Goal: Task Accomplishment & Management: Manage account settings

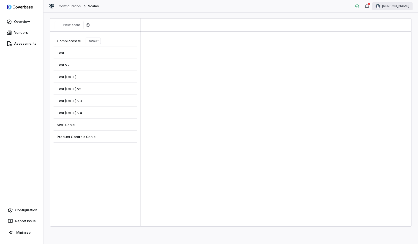
click at [397, 7] on html "Overview Vendors Assessments Configuration Report Issue Minimize Configuration …" at bounding box center [209, 122] width 418 height 244
click at [392, 26] on div "Organization" at bounding box center [390, 28] width 42 height 9
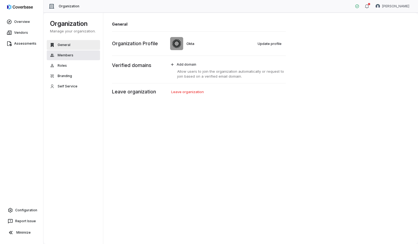
click at [65, 57] on button "Members" at bounding box center [73, 55] width 53 height 10
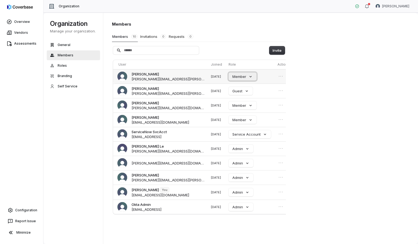
click at [237, 77] on button "Member" at bounding box center [243, 76] width 28 height 8
click at [237, 103] on div "Guest" at bounding box center [239, 101] width 38 height 9
click at [348, 173] on div "Members Members 10 Invitations 0 Requests 0 Invite User Joined Role Actions [PE…" at bounding box center [260, 128] width 315 height 231
click at [79, 87] on button "Self Service" at bounding box center [73, 86] width 53 height 10
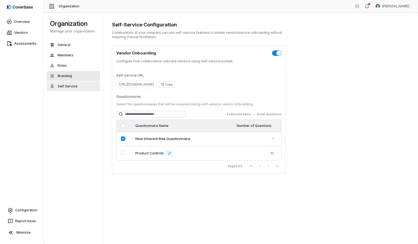
click at [76, 73] on button "Branding" at bounding box center [73, 76] width 53 height 10
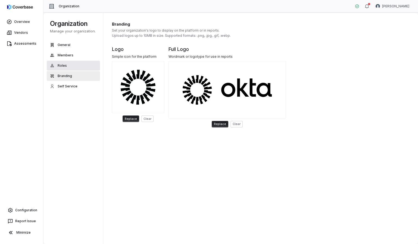
click at [74, 65] on button "Roles" at bounding box center [73, 66] width 53 height 10
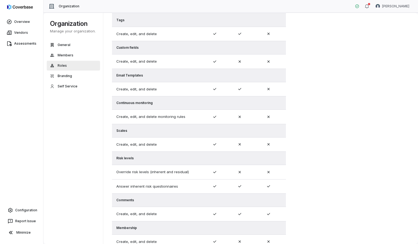
scroll to position [247, 0]
